Goal: Find specific page/section: Find specific page/section

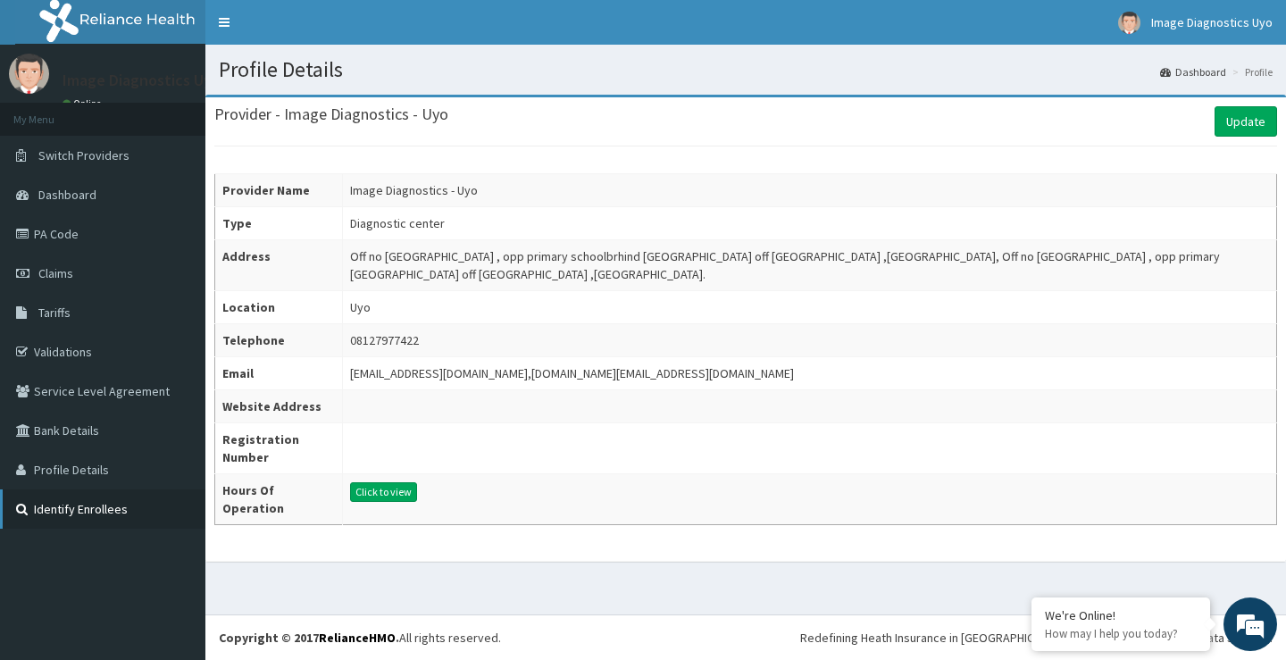
click at [81, 505] on link "Identify Enrollees" at bounding box center [102, 508] width 205 height 39
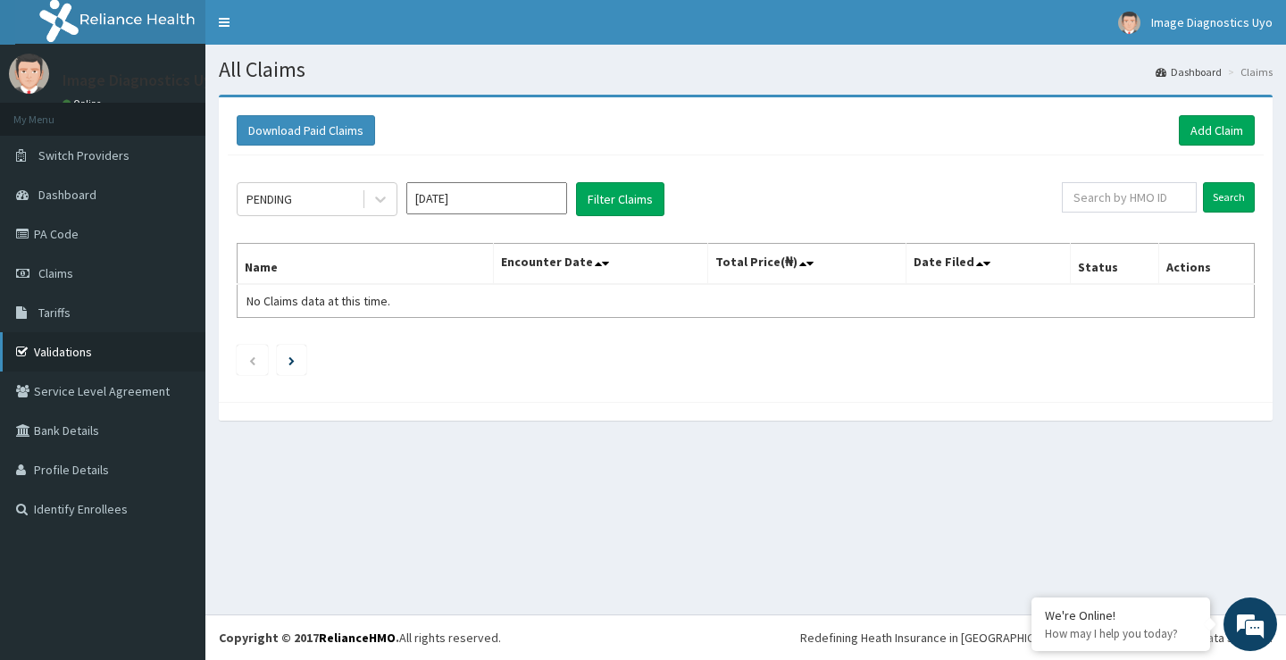
click at [92, 358] on link "Validations" at bounding box center [102, 351] width 205 height 39
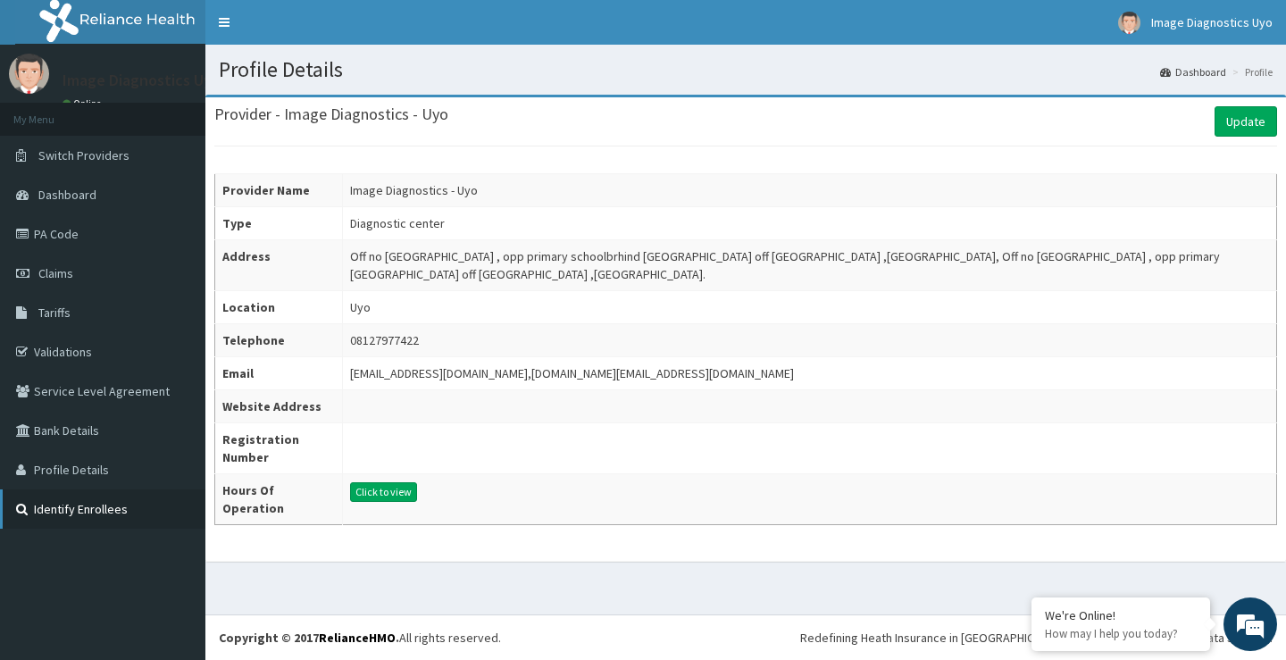
click at [84, 509] on link "Identify Enrollees" at bounding box center [102, 508] width 205 height 39
